Goal: Information Seeking & Learning: Check status

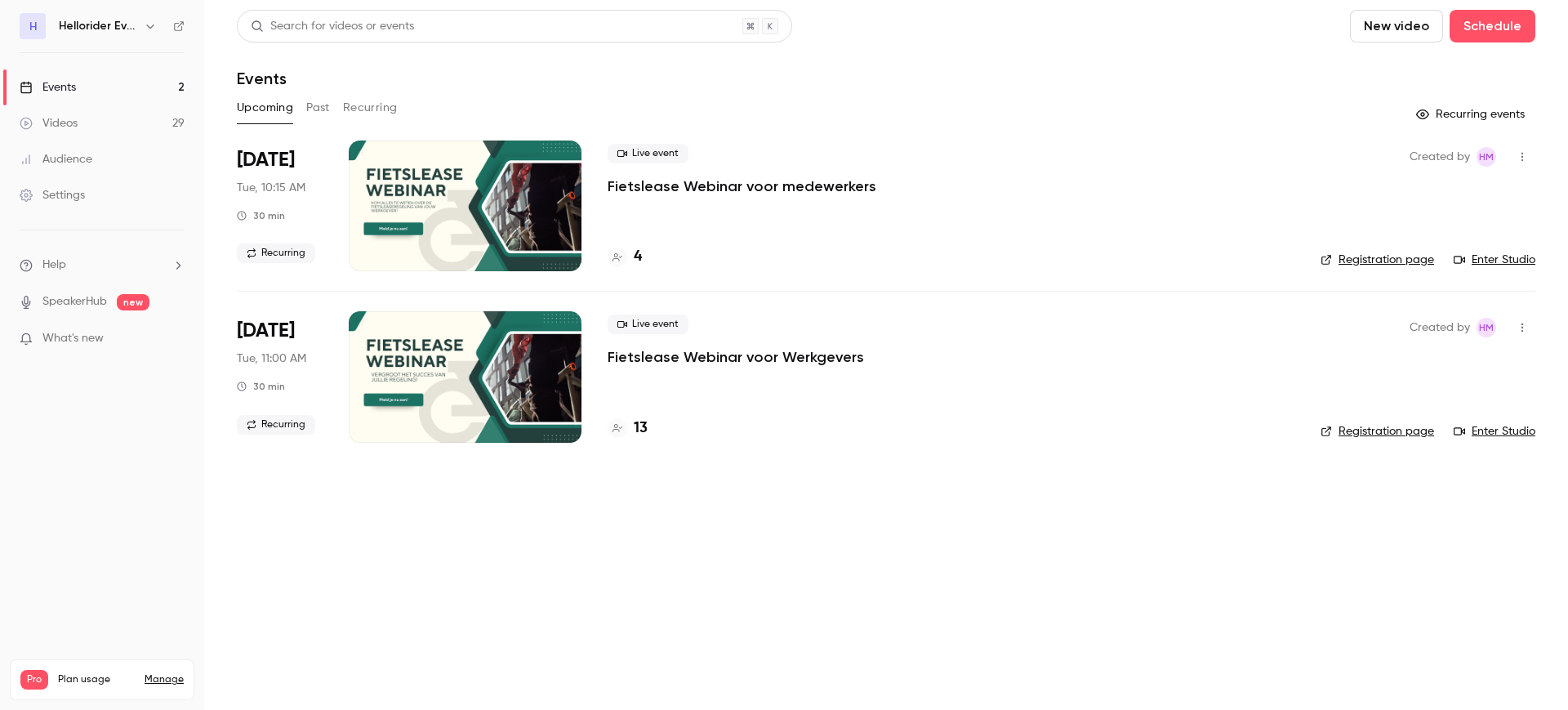
click at [323, 107] on button "Past" at bounding box center [318, 108] width 24 height 26
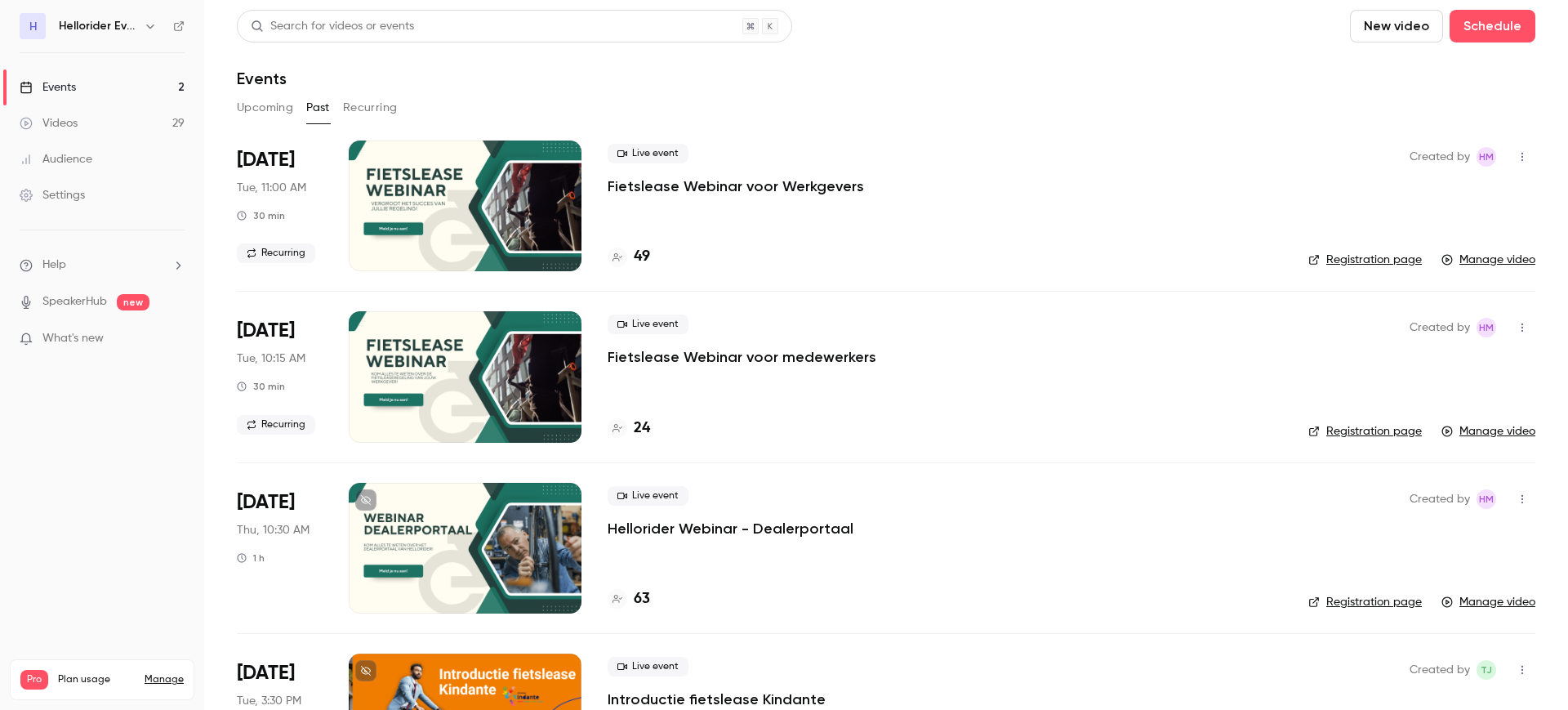
click at [691, 185] on p "Fietslease Webinar voor Werkgevers" at bounding box center [736, 186] width 257 height 20
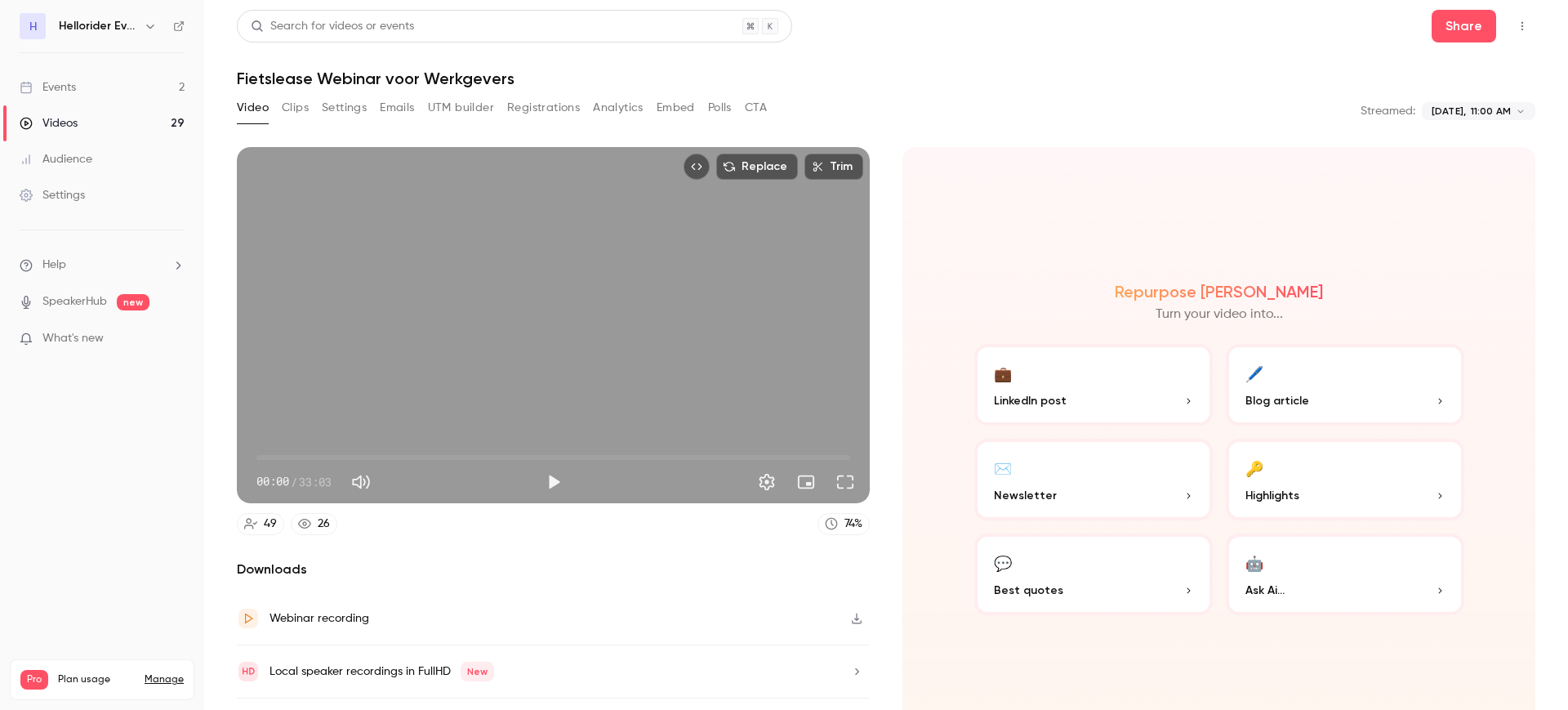
click at [553, 103] on button "Registrations" at bounding box center [543, 108] width 72 height 26
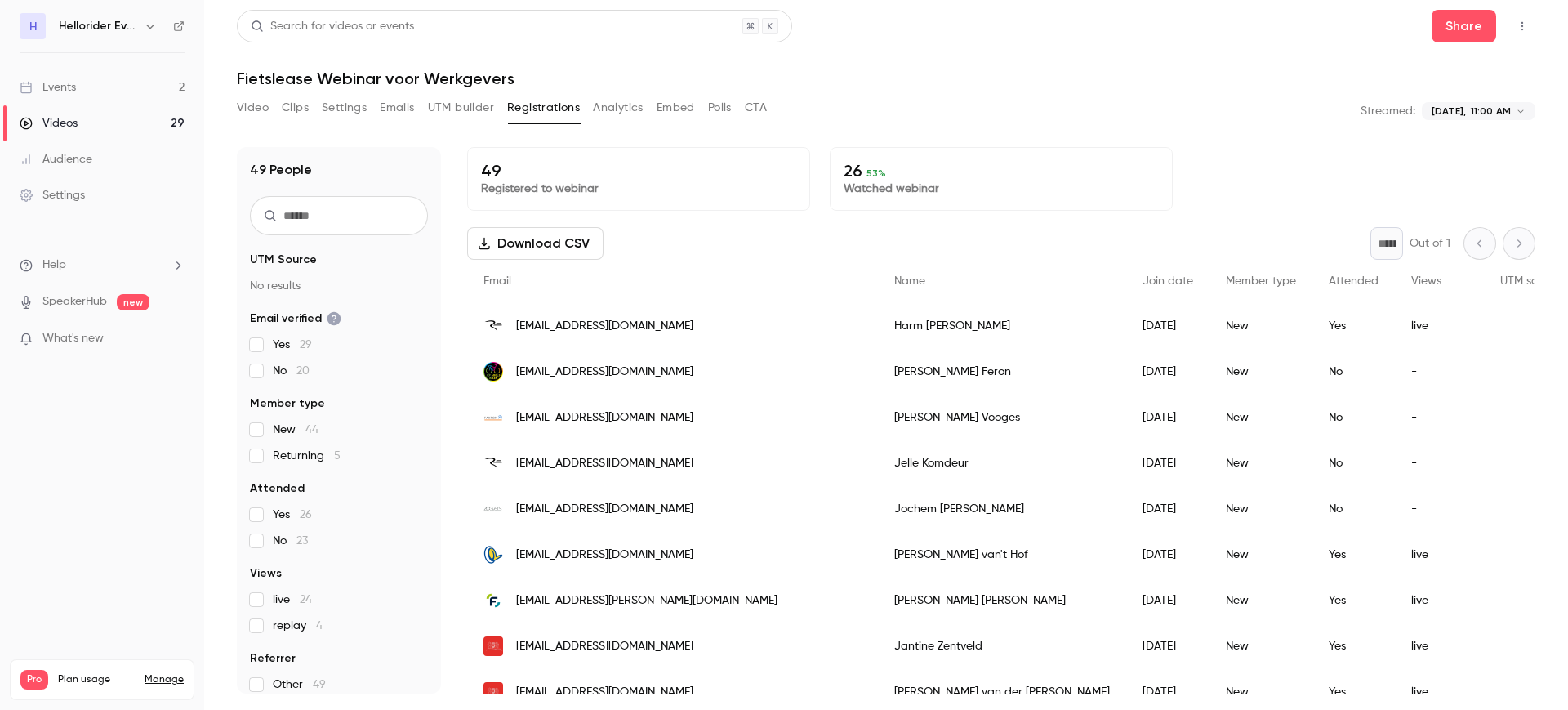
click at [262, 105] on button "Video" at bounding box center [253, 108] width 32 height 26
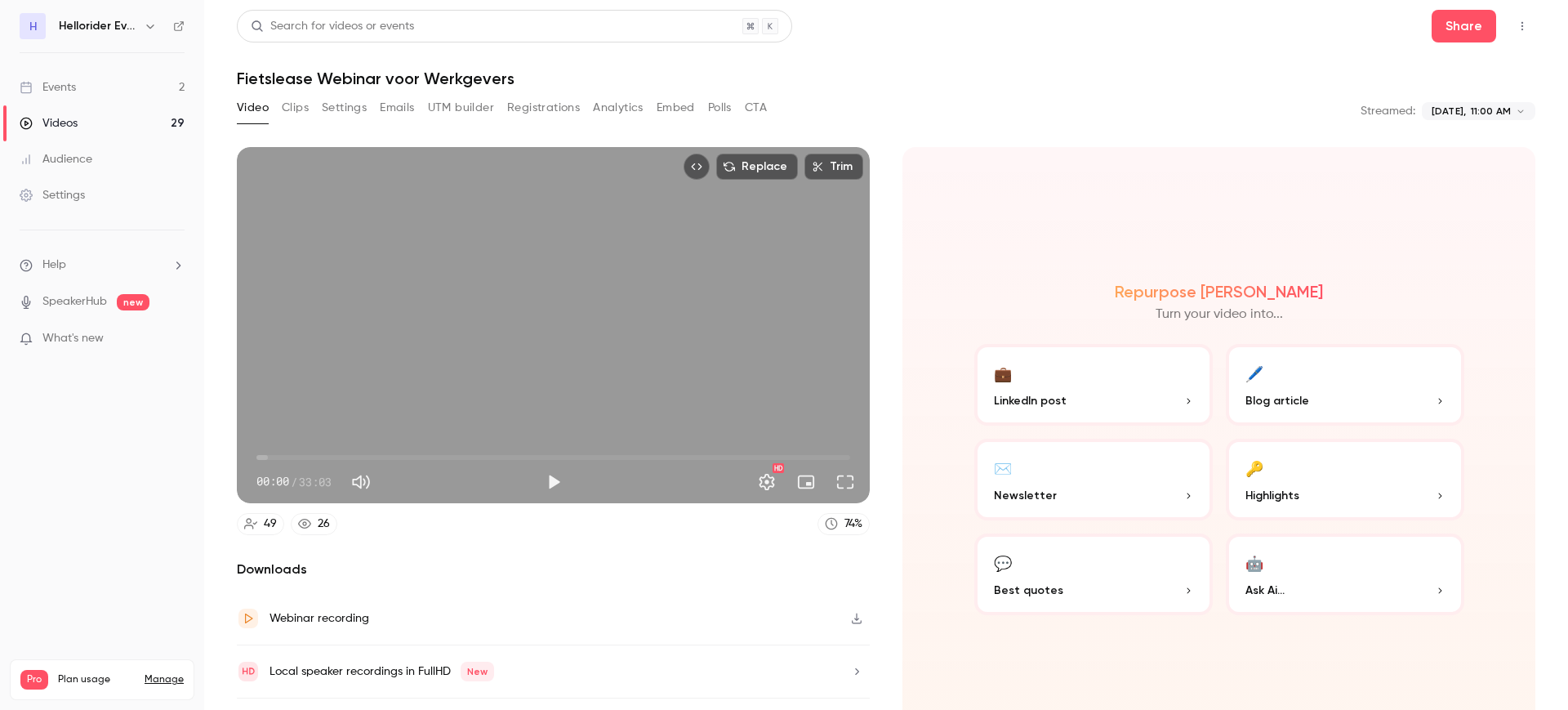
click at [68, 87] on div "Events" at bounding box center [48, 87] width 56 height 16
